Goal: Task Accomplishment & Management: Use online tool/utility

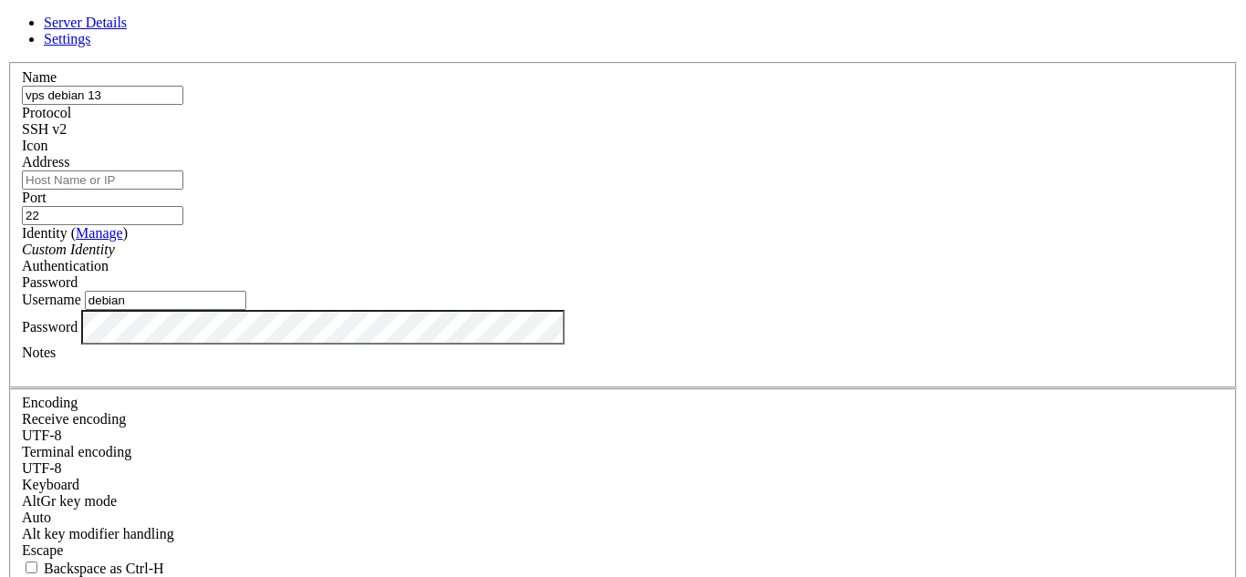
scroll to position [110, 0]
type input "[TECHNICAL_ID]"
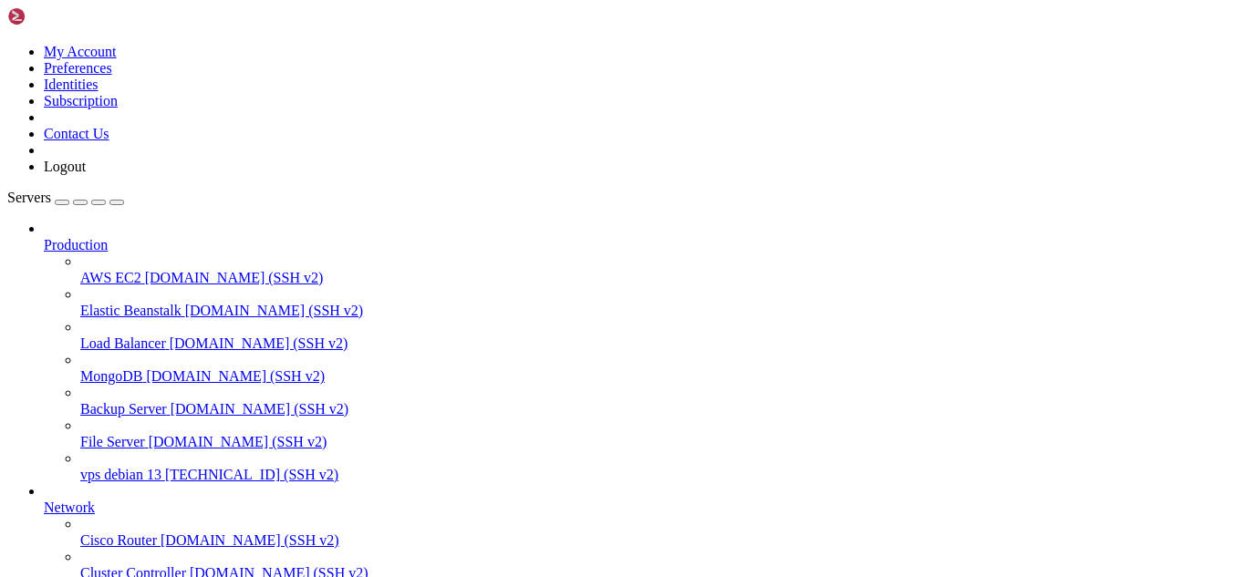
scroll to position [159, 0]
click at [117, 467] on span "vps debian 13" at bounding box center [120, 475] width 81 height 16
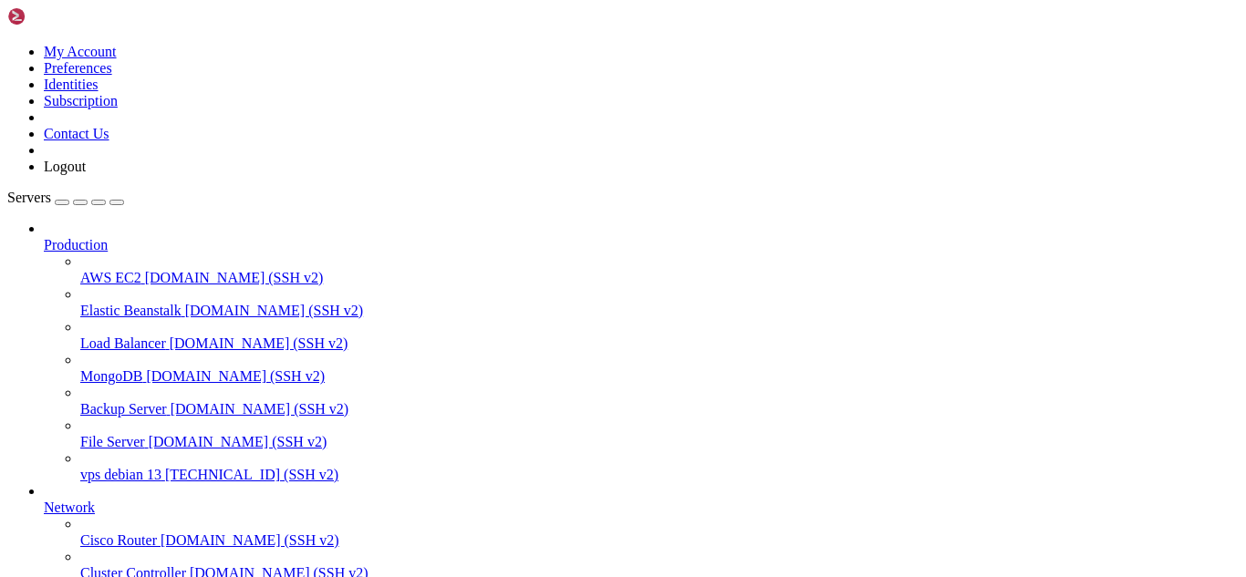
click at [117, 467] on span "vps debian 13" at bounding box center [120, 475] width 81 height 16
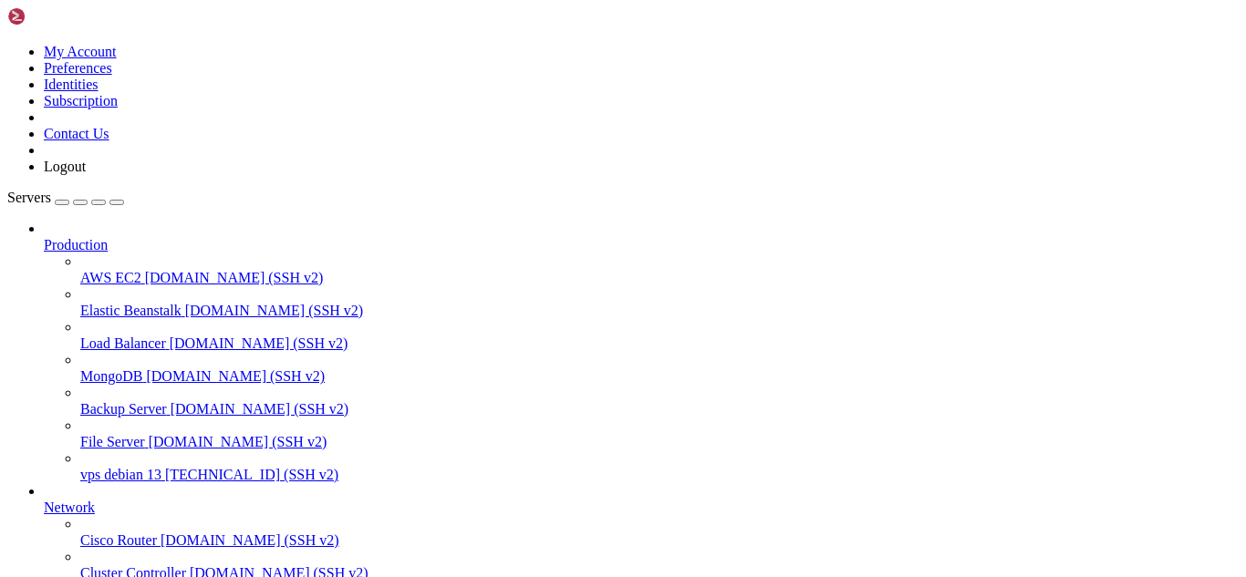
scroll to position [427, 0]
drag, startPoint x: 36, startPoint y: 1279, endPoint x: 33, endPoint y: 1106, distance: 172.4
drag, startPoint x: 17, startPoint y: 1053, endPoint x: 25, endPoint y: 1304, distance: 251.8
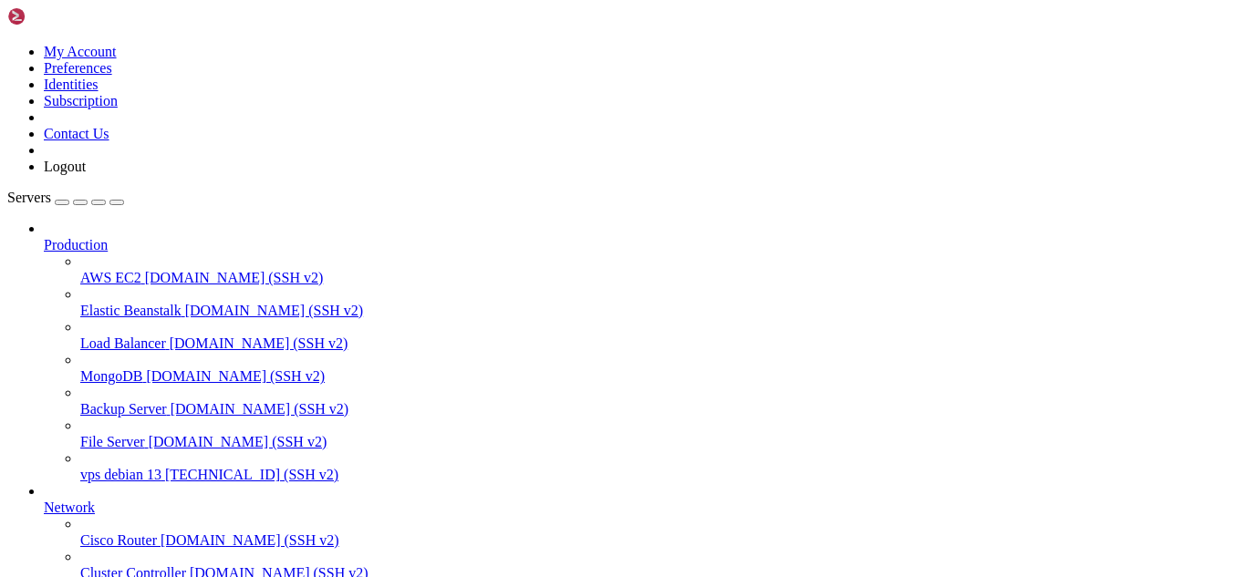
drag, startPoint x: 14, startPoint y: 1083, endPoint x: 61, endPoint y: 1152, distance: 84.0
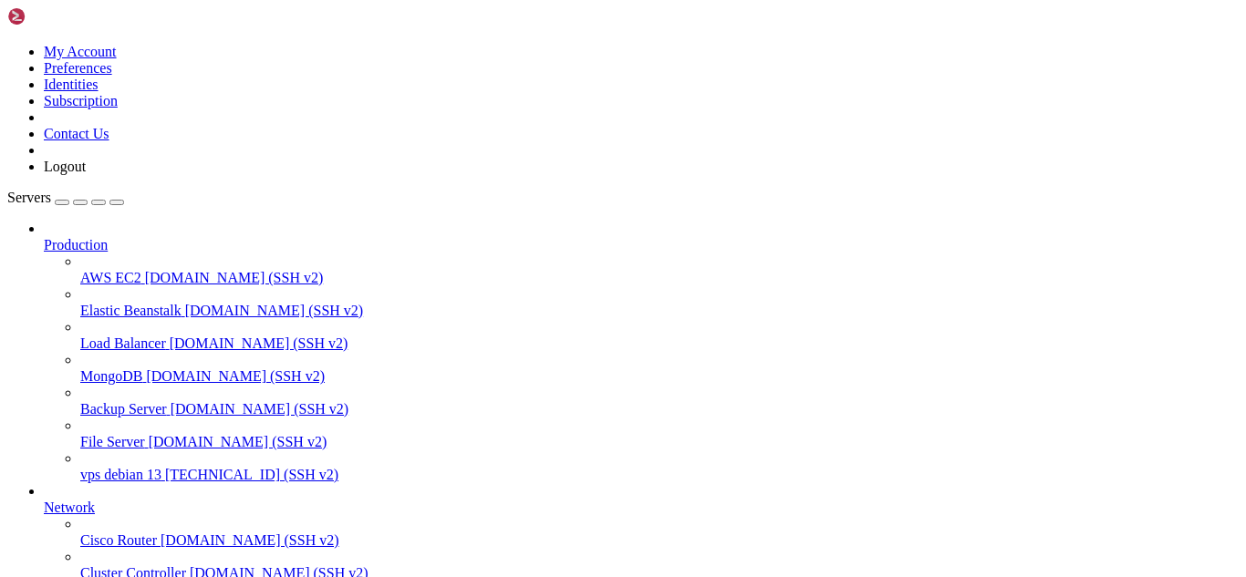
drag, startPoint x: 16, startPoint y: 1096, endPoint x: 410, endPoint y: 1441, distance: 522.9
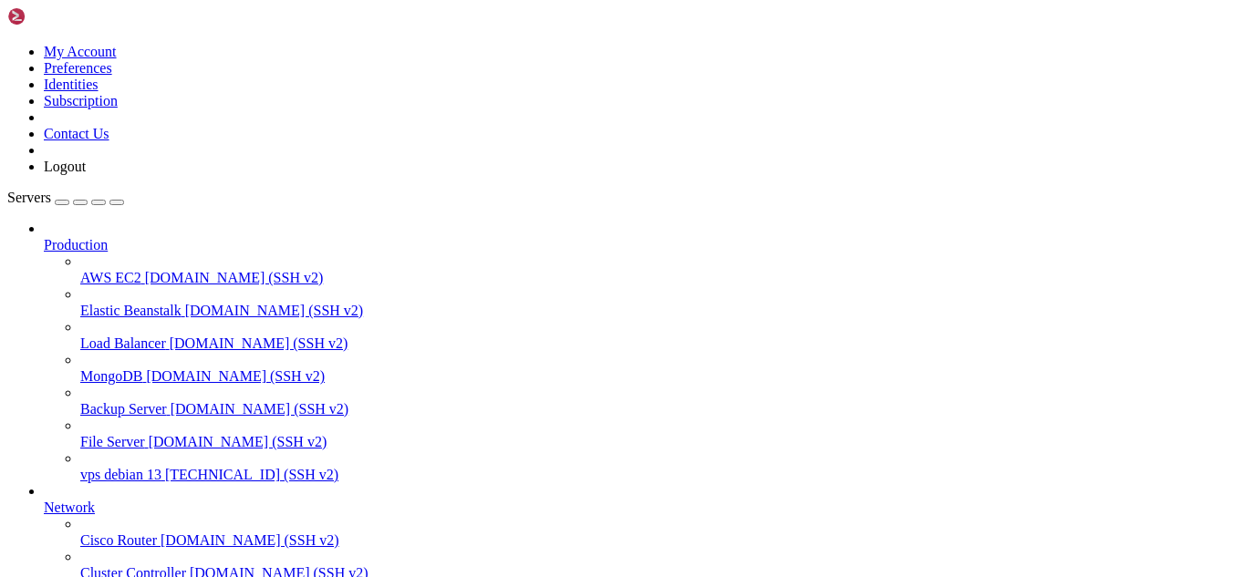
scroll to position [1675, 0]
drag, startPoint x: 231, startPoint y: 1179, endPoint x: 329, endPoint y: 1178, distance: 98.5
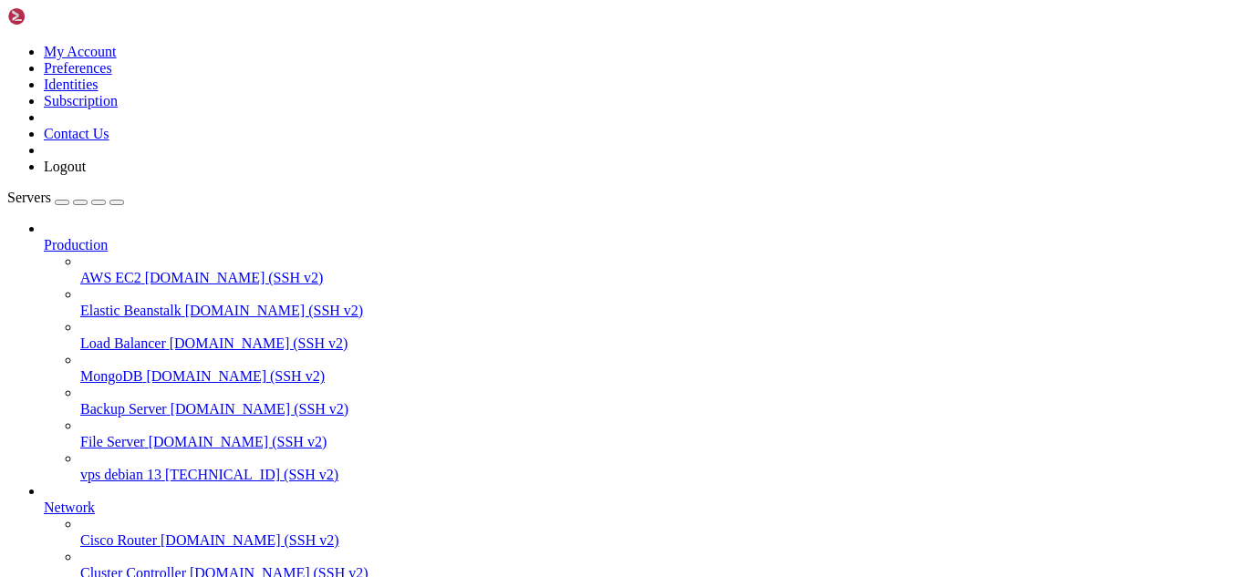
drag, startPoint x: 421, startPoint y: 1461, endPoint x: 18, endPoint y: 1342, distance: 420.5
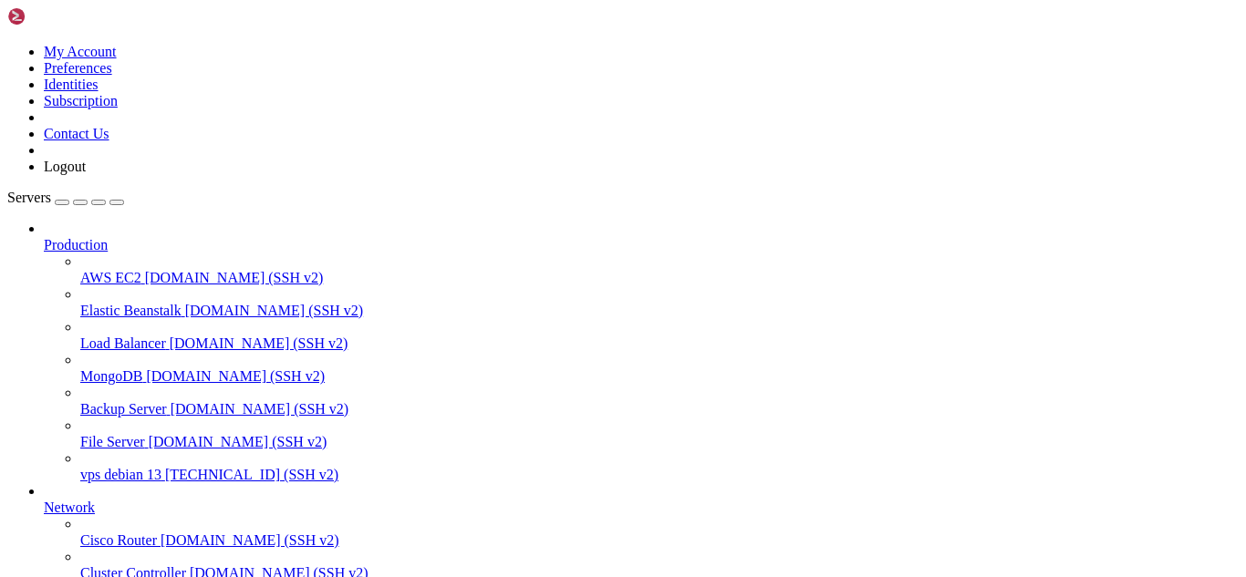
drag, startPoint x: 406, startPoint y: 1469, endPoint x: 120, endPoint y: 1419, distance: 289.8
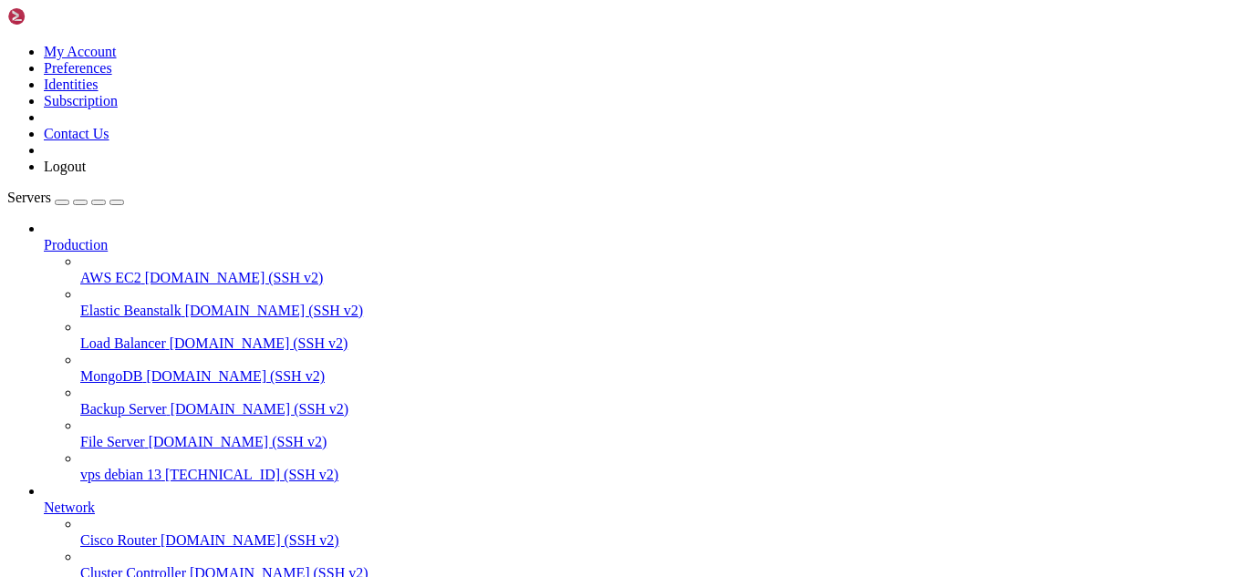
drag, startPoint x: 15, startPoint y: 1395, endPoint x: 389, endPoint y: 1455, distance: 378.6
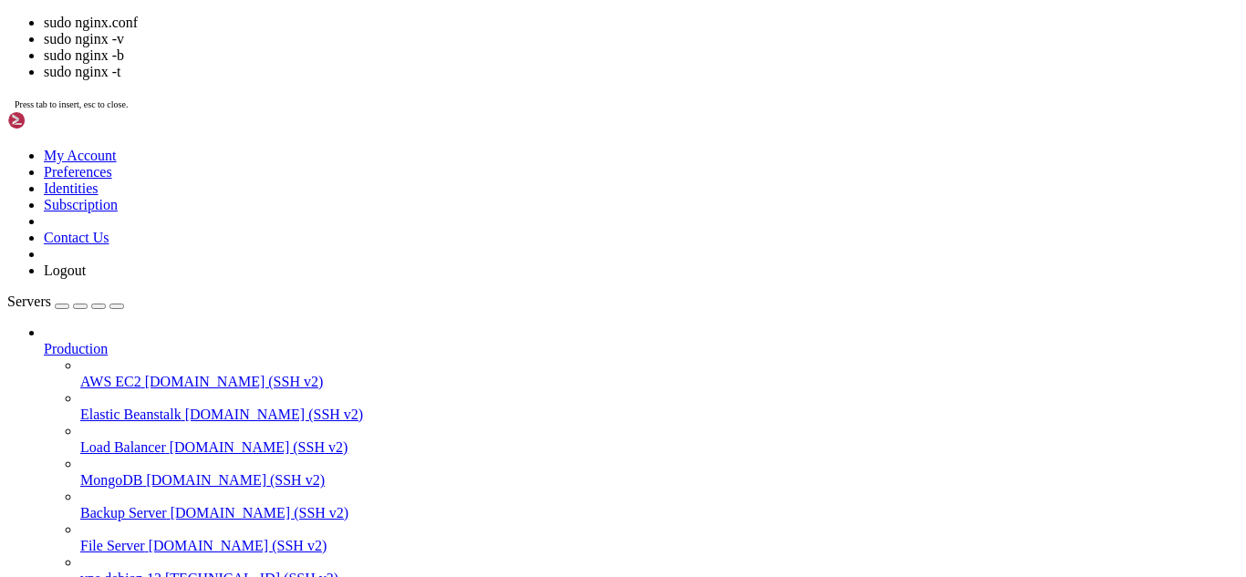
scroll to position [6222, 0]
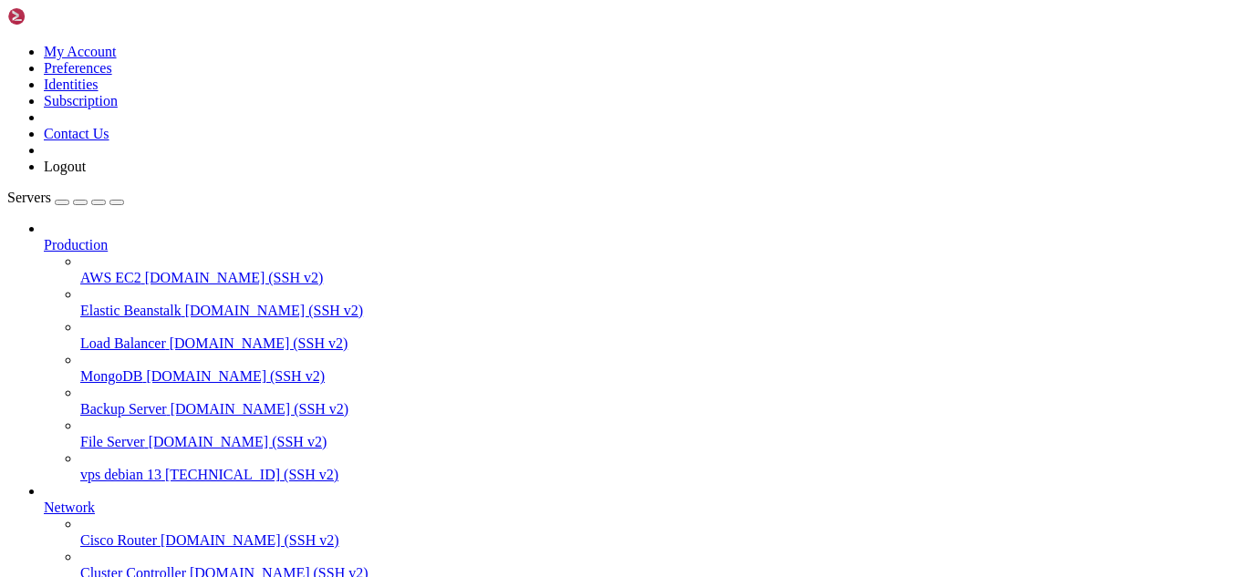
drag, startPoint x: 500, startPoint y: 1550, endPoint x: 150, endPoint y: 1226, distance: 477.6
drag, startPoint x: 275, startPoint y: 1453, endPoint x: 19, endPoint y: 1250, distance: 327.2
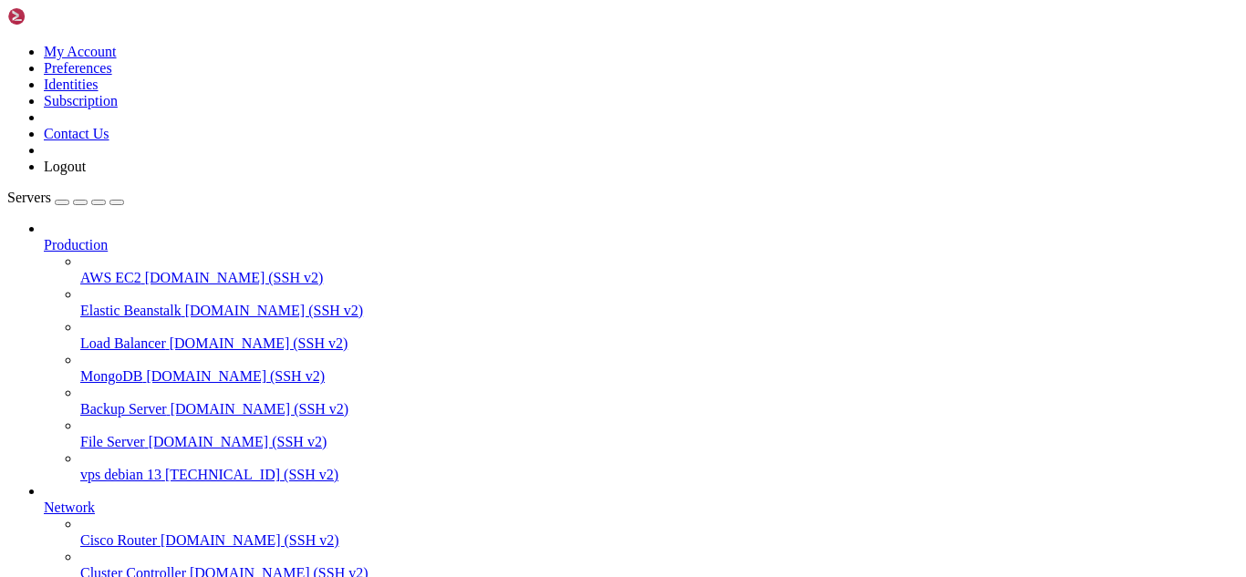
drag, startPoint x: 441, startPoint y: 1465, endPoint x: 13, endPoint y: 1277, distance: 467.2
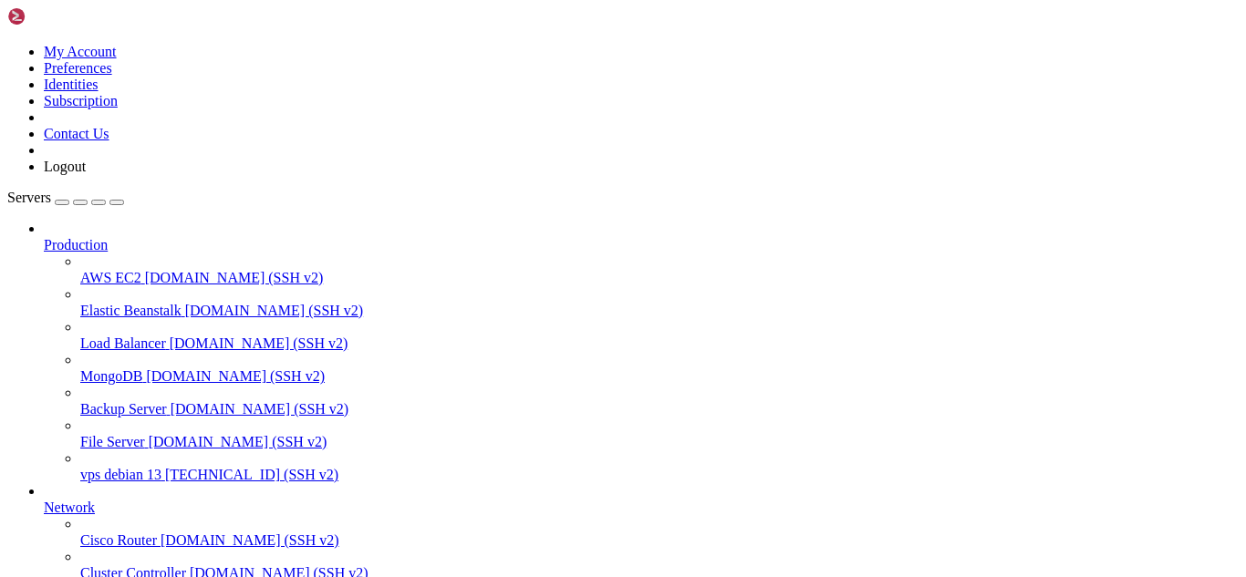
scroll to position [6682, 0]
drag, startPoint x: 482, startPoint y: 1426, endPoint x: 16, endPoint y: 1266, distance: 492.9
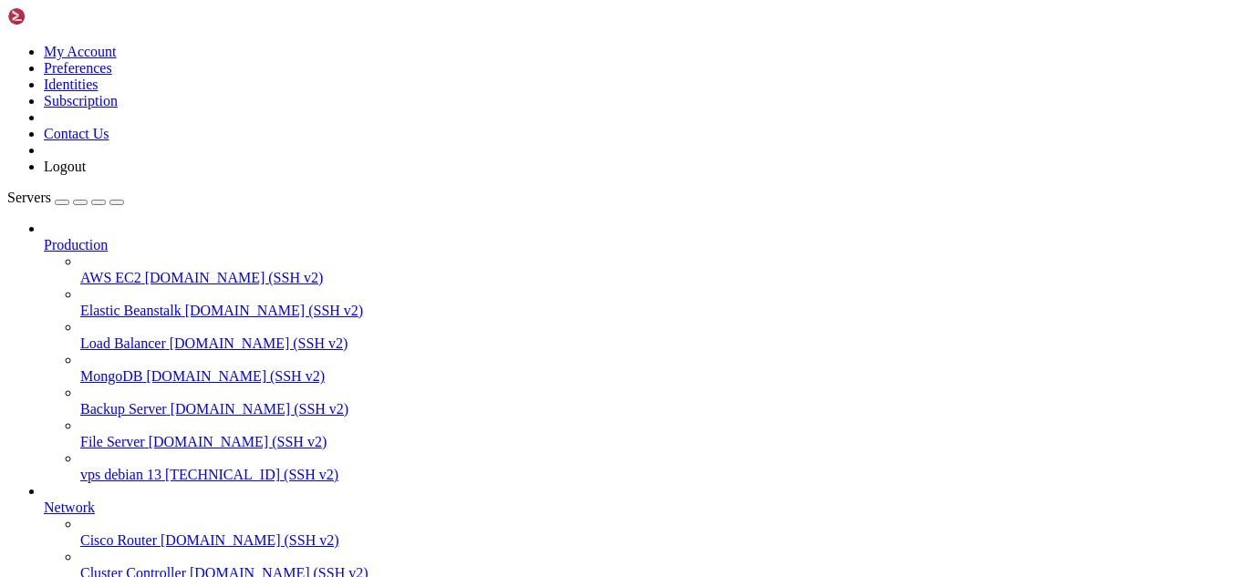
drag, startPoint x: 410, startPoint y: 1469, endPoint x: 228, endPoint y: 1412, distance: 191.2
drag, startPoint x: 396, startPoint y: 1456, endPoint x: 14, endPoint y: 1396, distance: 386.7
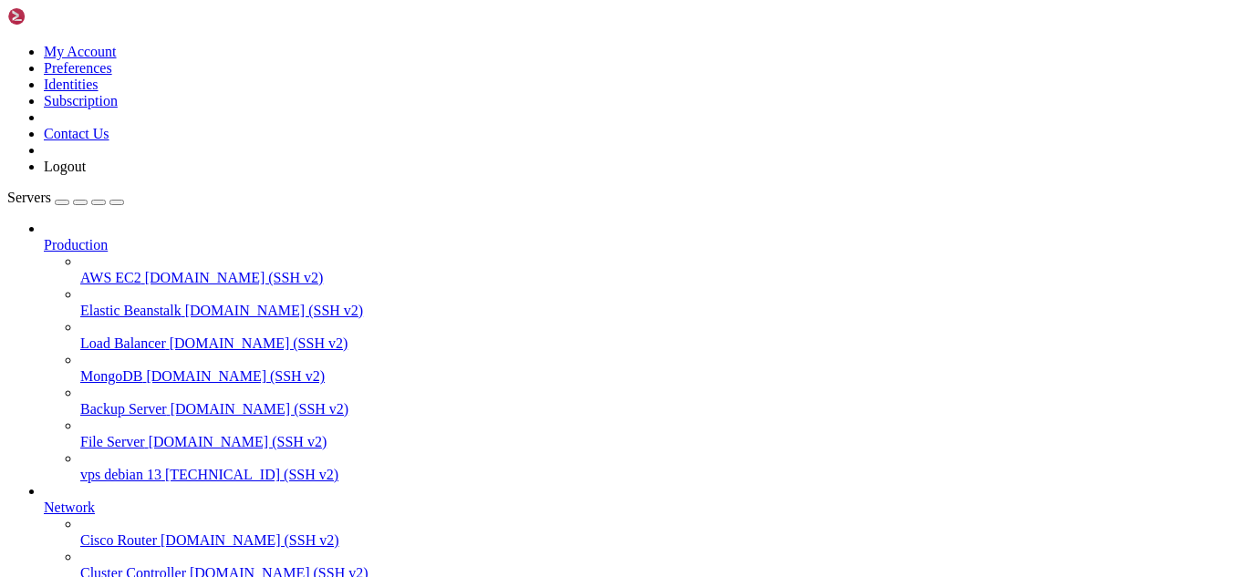
scroll to position [6780, 0]
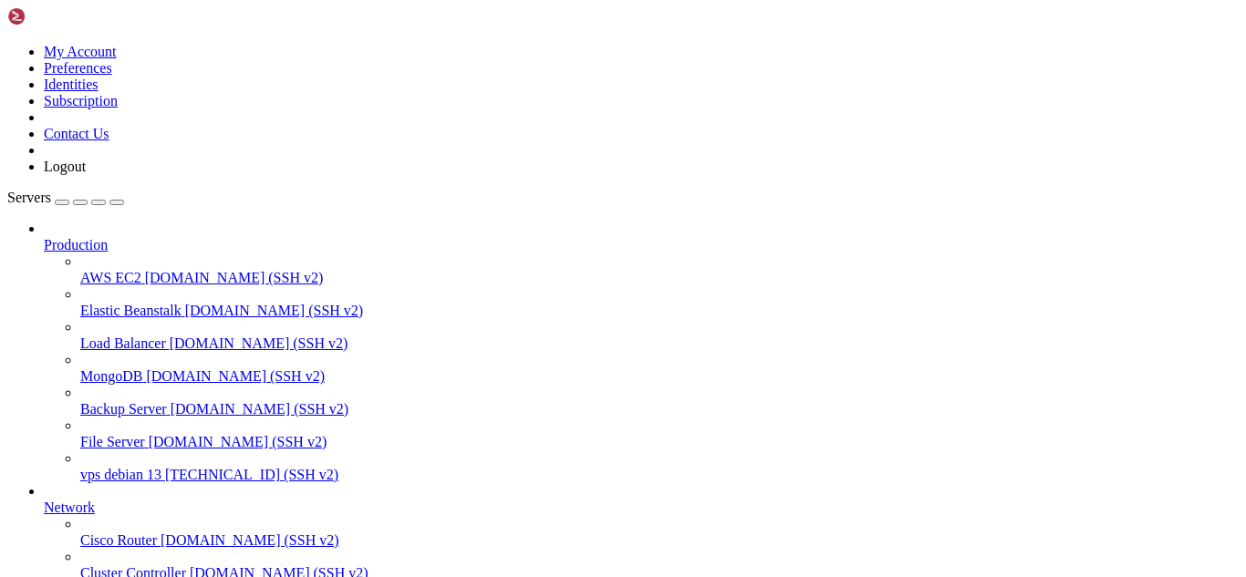
click at [80, 467] on icon at bounding box center [80, 467] width 0 height 0
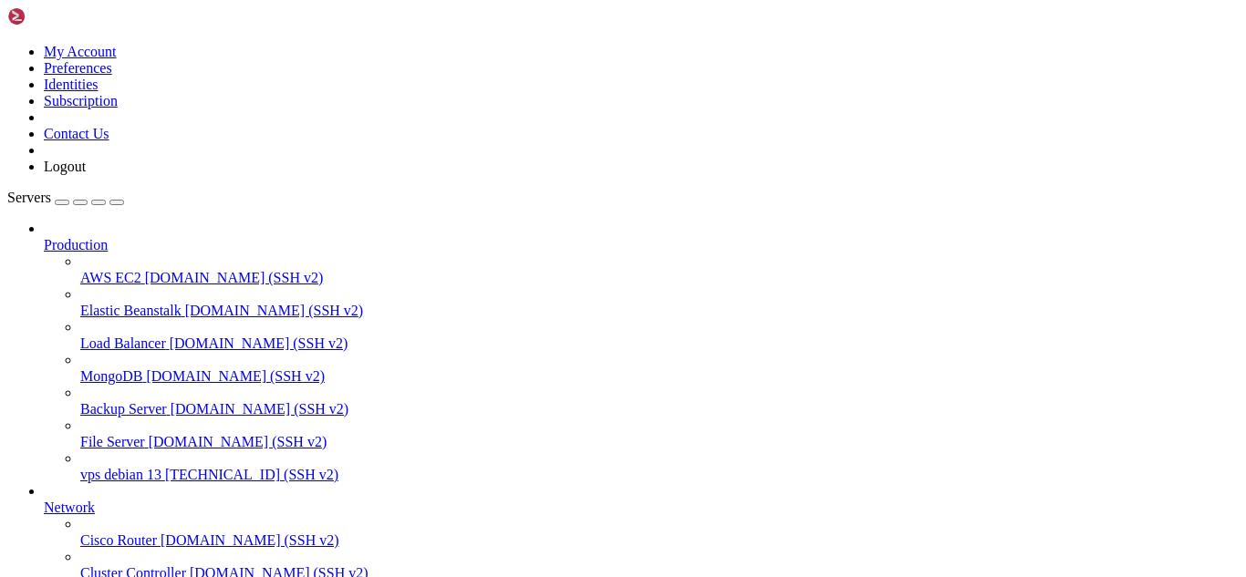
click at [80, 467] on icon at bounding box center [80, 467] width 0 height 0
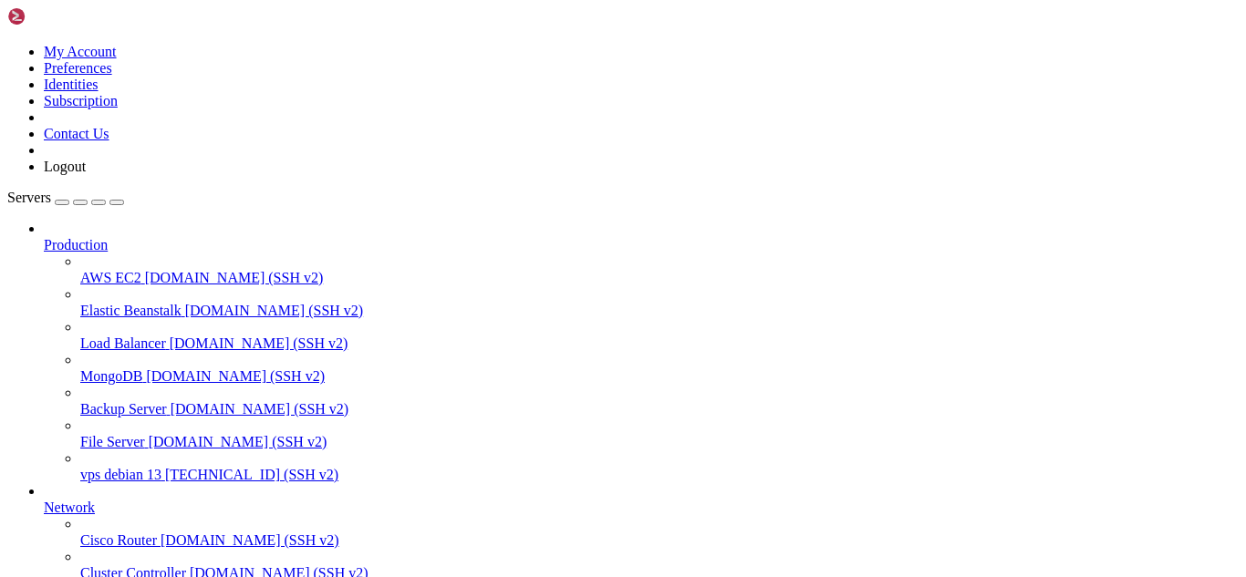
type input "/home/debian/underline-bot"
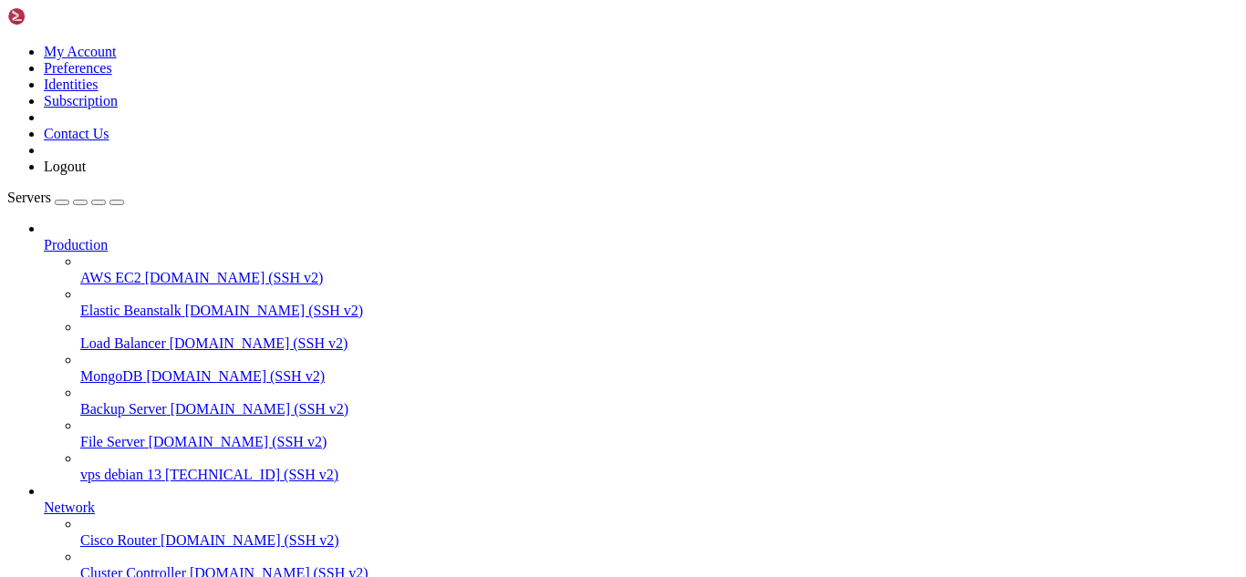
scroll to position [159, 0]
